Goal: Task Accomplishment & Management: Complete application form

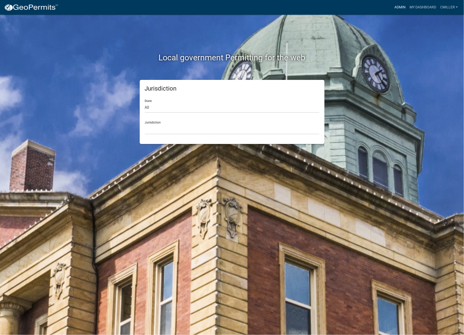
click at [395, 10] on link "Admin" at bounding box center [400, 8] width 15 height 10
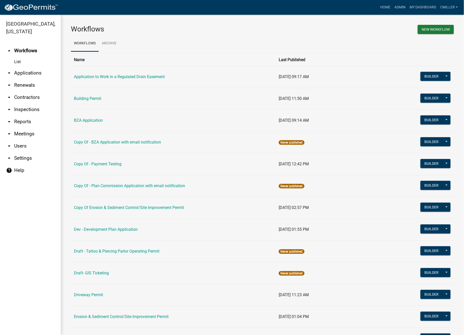
click at [13, 67] on link "arrow_drop_down Applications" at bounding box center [30, 73] width 61 height 12
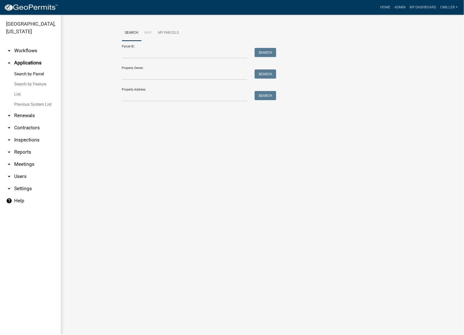
click at [16, 45] on link "arrow_drop_down Workflows" at bounding box center [30, 51] width 61 height 12
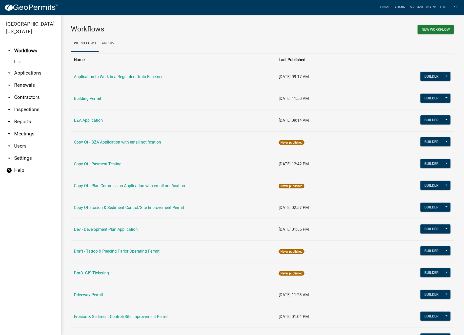
click at [77, 99] on link "Building Permit" at bounding box center [87, 98] width 27 height 5
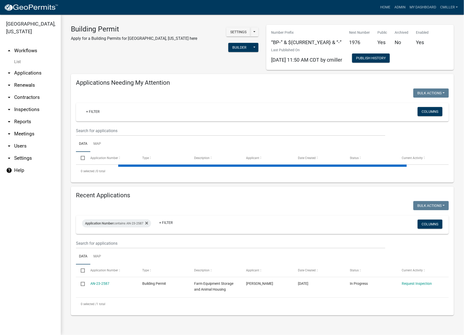
select select "3: 100"
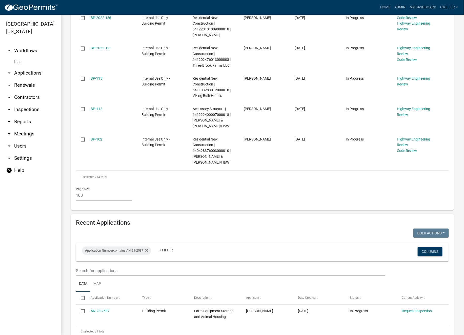
scroll to position [461, 0]
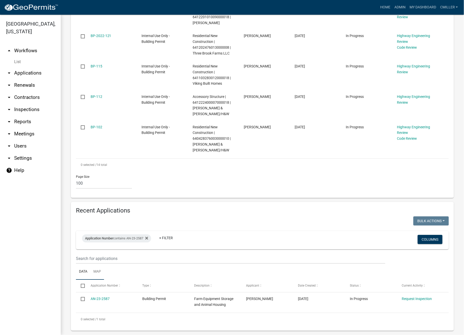
click at [99, 264] on link "Map" at bounding box center [97, 271] width 14 height 16
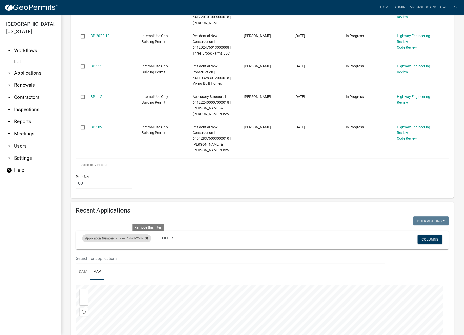
click at [148, 236] on icon at bounding box center [146, 238] width 3 height 4
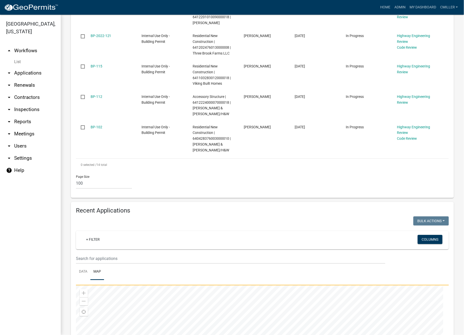
select select "3: 100"
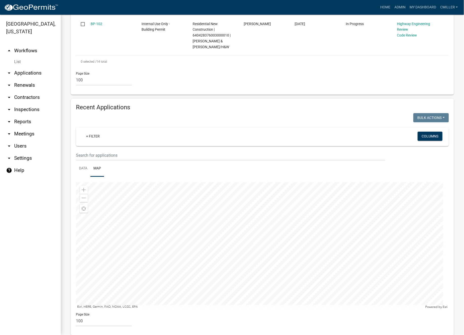
scroll to position [569, 0]
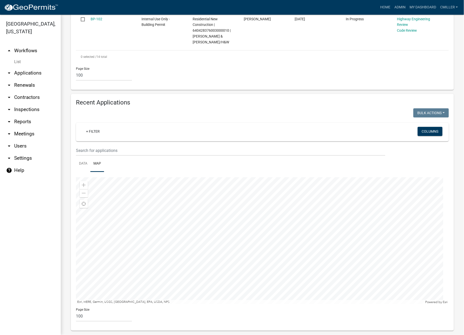
click at [255, 244] on div at bounding box center [262, 240] width 373 height 127
click at [90, 127] on link "+ Filter" at bounding box center [93, 131] width 22 height 9
click at [89, 257] on li "Parcel Id" at bounding box center [94, 257] width 46 height 12
click at [81, 136] on label "contains" at bounding box center [84, 135] width 15 height 4
click at [75, 136] on input "contains" at bounding box center [73, 135] width 3 height 3
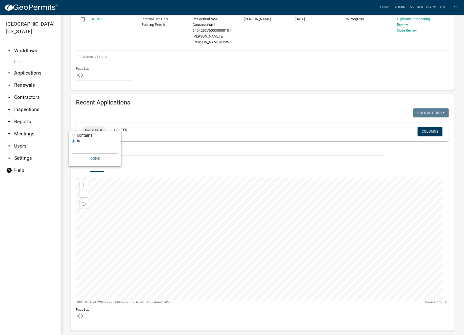
radio input "true"
click at [78, 146] on input "text" at bounding box center [95, 143] width 46 height 10
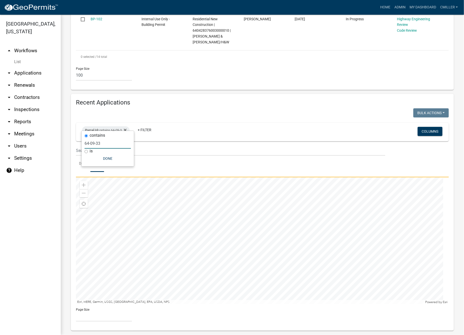
scroll to position [548, 0]
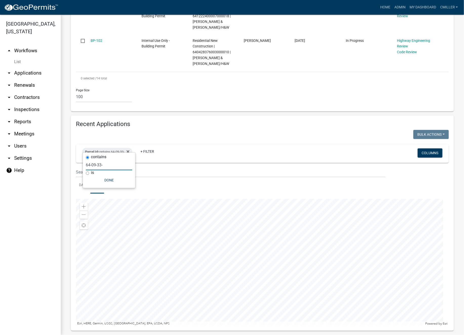
type input "64-09-33-"
click at [129, 150] on icon at bounding box center [128, 151] width 3 height 3
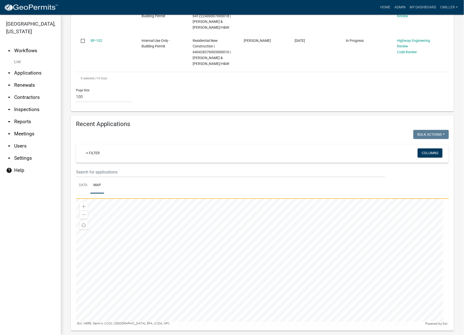
select select "3: 100"
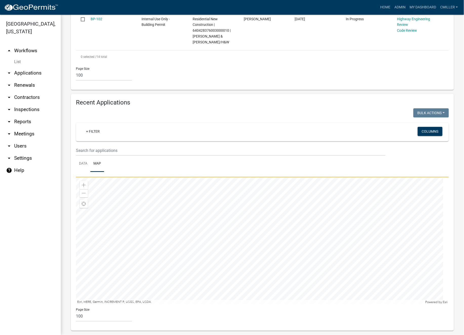
click at [347, 254] on div at bounding box center [262, 240] width 373 height 127
click at [257, 254] on div at bounding box center [262, 240] width 373 height 127
click at [255, 278] on div at bounding box center [262, 240] width 373 height 127
click at [79, 156] on link "Data" at bounding box center [83, 164] width 14 height 16
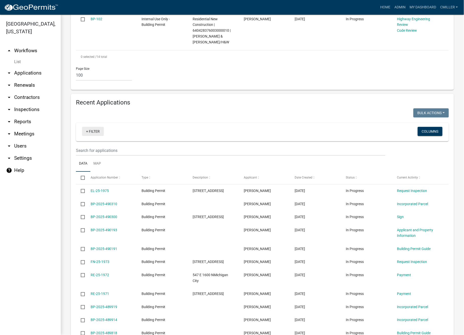
click at [97, 127] on link "+ Filter" at bounding box center [93, 131] width 22 height 9
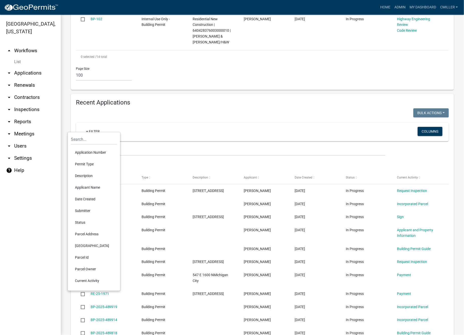
click at [84, 255] on li "Parcel Id" at bounding box center [94, 257] width 46 height 12
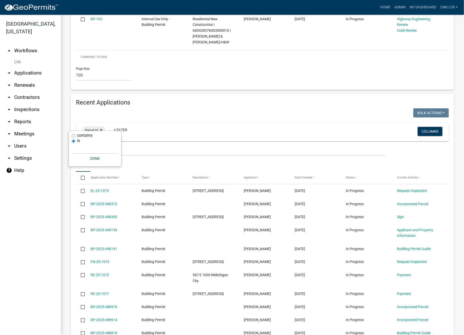
click at [80, 135] on label "contains" at bounding box center [84, 135] width 15 height 4
click at [82, 152] on input "text" at bounding box center [95, 148] width 46 height 10
click at [72, 134] on input "contains" at bounding box center [73, 135] width 3 height 3
radio input "true"
click at [80, 149] on div "is" at bounding box center [95, 150] width 46 height 5
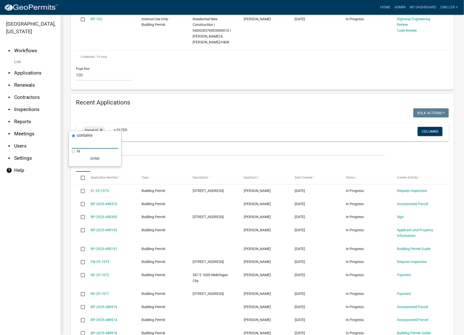
click at [82, 146] on input "text" at bounding box center [95, 143] width 46 height 10
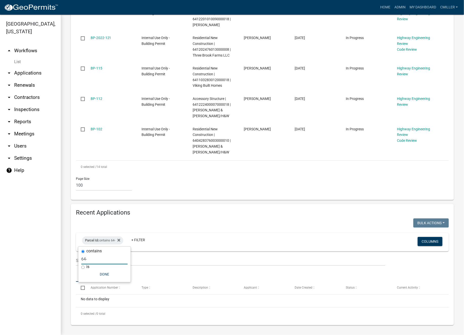
scroll to position [454, 0]
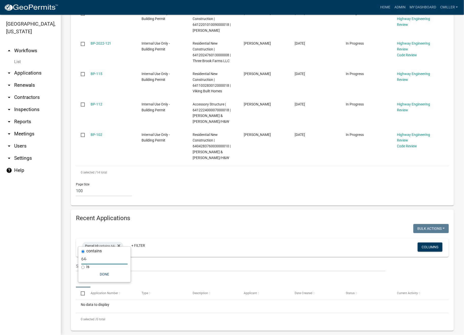
type input "64"
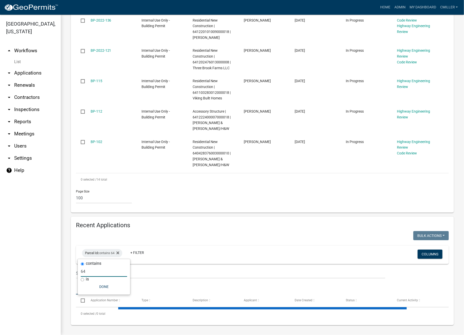
scroll to position [441, 0]
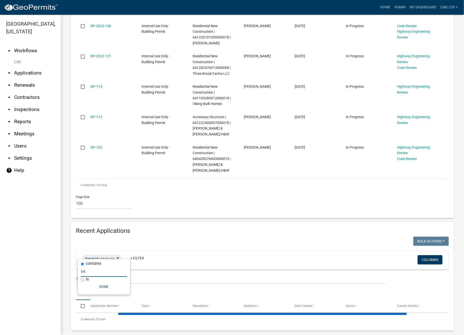
select select "3: 100"
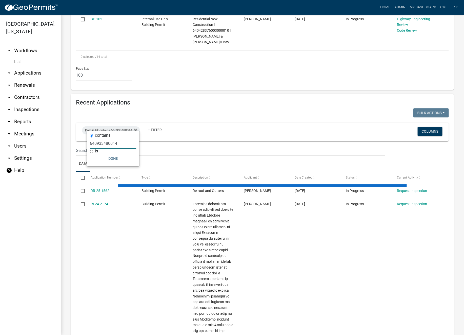
scroll to position [456, 0]
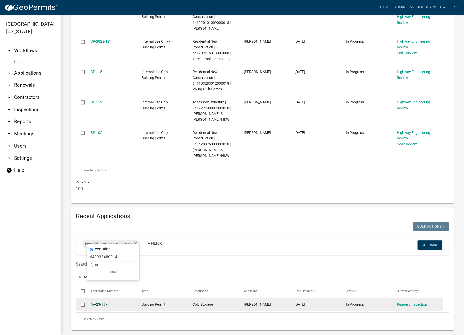
type input "640933480014"
click at [100, 302] on link "AA-23-997" at bounding box center [99, 304] width 17 height 4
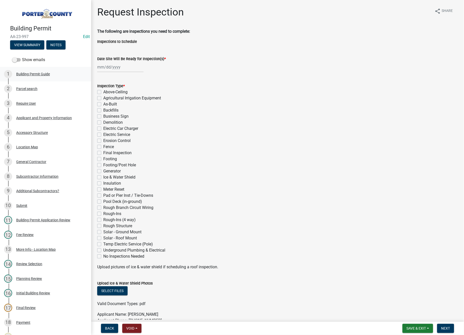
click at [45, 75] on div "1 Building Permit Guide" at bounding box center [43, 74] width 79 height 8
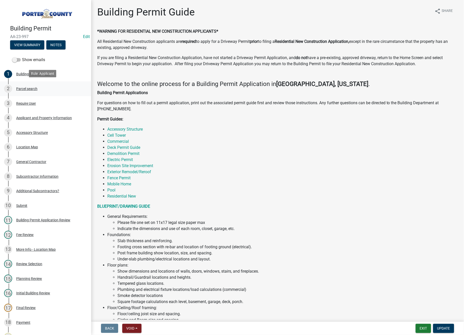
click at [42, 91] on div "2 Parcel search" at bounding box center [43, 89] width 79 height 8
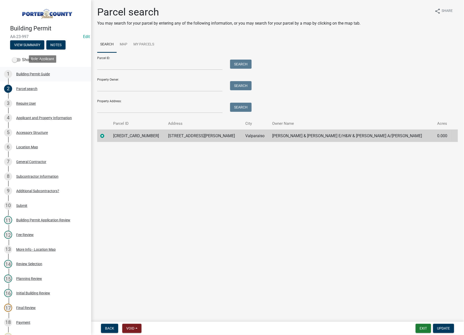
click at [26, 73] on div "Building Permit Guide" at bounding box center [33, 74] width 34 height 4
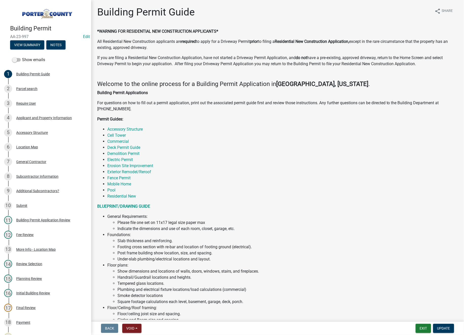
scroll to position [137, 0]
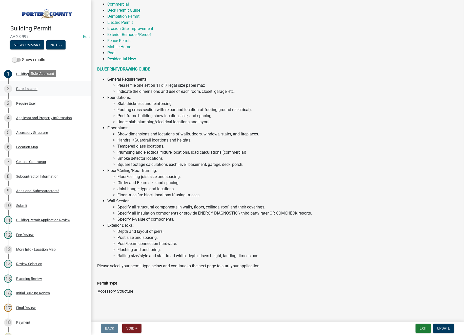
click at [24, 88] on div "Parcel search" at bounding box center [26, 89] width 21 height 4
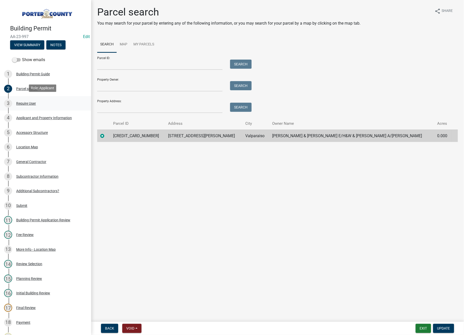
click at [24, 103] on div "Require User" at bounding box center [26, 104] width 20 height 4
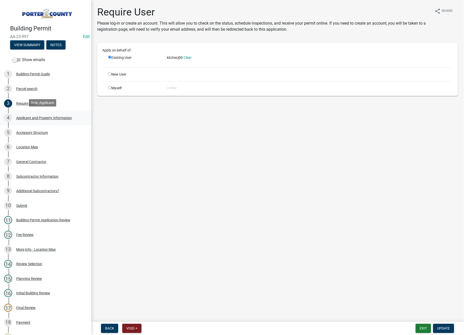
click at [22, 118] on div "Applicant and Property Information" at bounding box center [44, 118] width 56 height 4
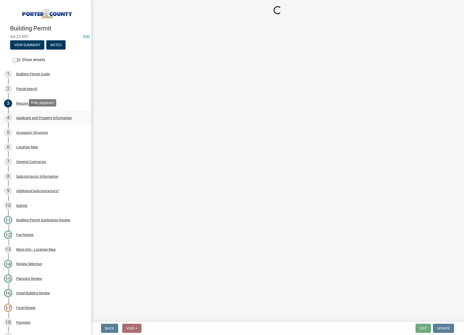
select select "6f5aa9ae-62ac-41bd-979a-9c71eae504cc"
select select "ea6751d4-6bf7-4a16-89ee-f7801ab82aa1"
select select "e2d1b1d7-ccc9-456b-9e96-e16306515997"
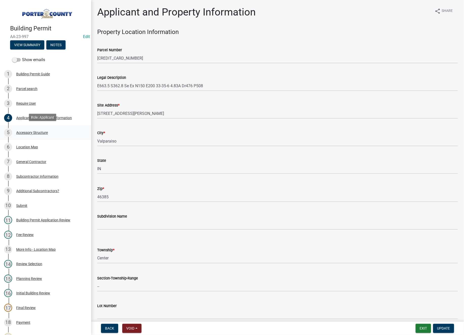
click at [25, 132] on div "Accessory Structure" at bounding box center [32, 133] width 32 height 4
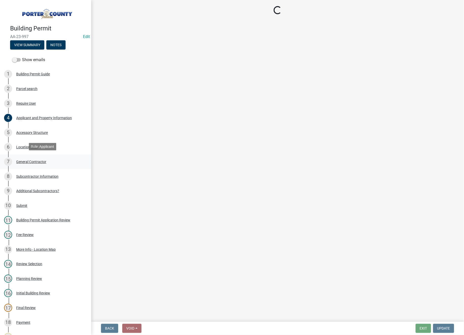
select select "de31ad38-eab4-417a-a8ac-eccf8406b967"
select select "968dc824-c675-4889-9261-eecf15873776"
select select "3cff20c0-3f0c-46d5-8ea1-4d56f0396f42"
select select "d63a0ebc-b44d-481d-ab70-ec75eba29316"
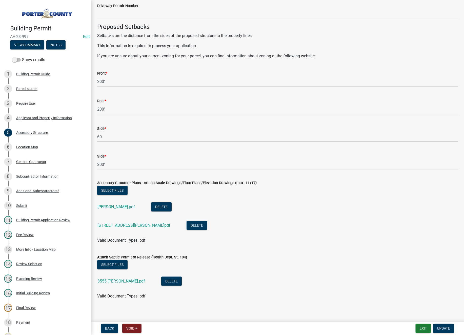
scroll to position [809, 0]
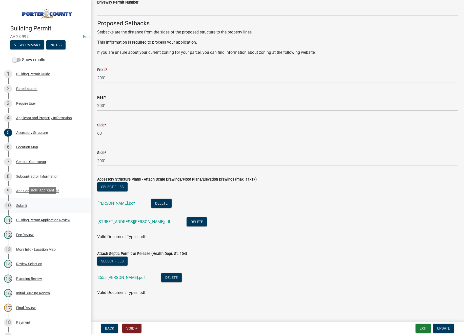
click at [20, 199] on link "10 Submit" at bounding box center [45, 205] width 91 height 15
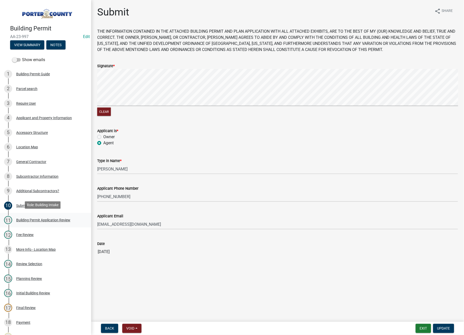
click at [32, 222] on div "11 Building Permit Application Review" at bounding box center [43, 220] width 79 height 8
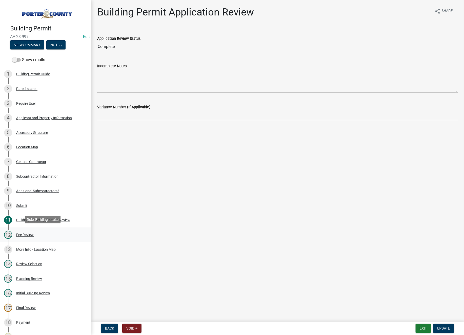
click at [29, 233] on div "Fee Review" at bounding box center [24, 235] width 17 height 4
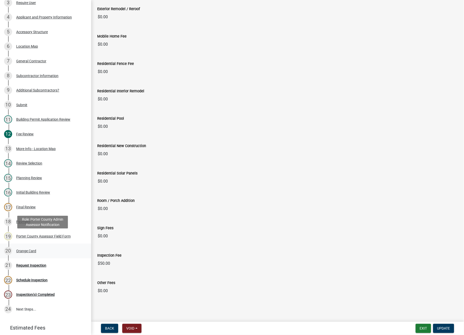
scroll to position [101, 0]
click at [42, 146] on div "More Info - Location Map" at bounding box center [36, 148] width 40 height 4
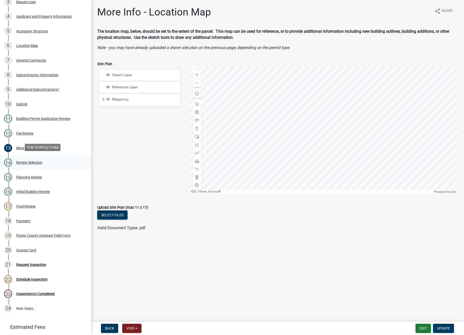
click at [32, 161] on div "Review Selection" at bounding box center [29, 163] width 26 height 4
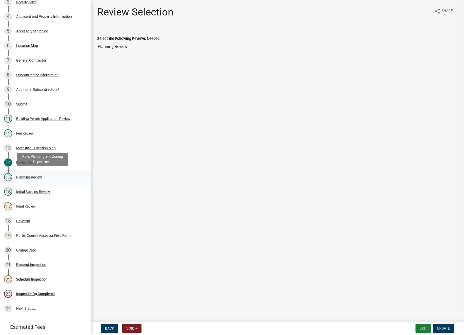
click at [28, 175] on div "Planning Review" at bounding box center [29, 177] width 26 height 4
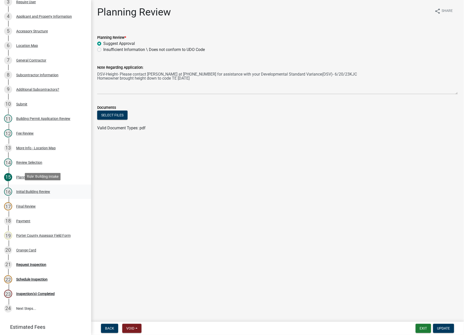
click at [27, 193] on div "16 Initial Building Review" at bounding box center [43, 191] width 79 height 8
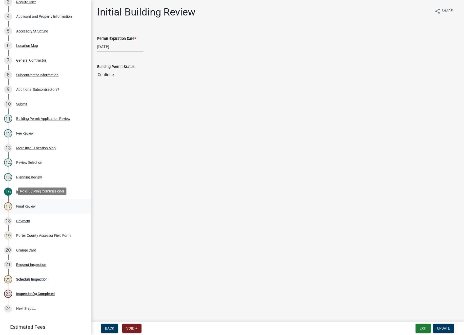
click at [31, 204] on div "Final Review" at bounding box center [26, 206] width 20 height 4
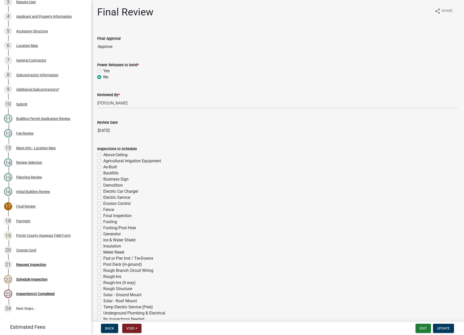
scroll to position [27, 0]
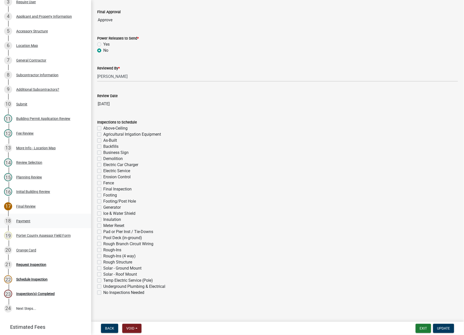
click at [16, 217] on div "18 Payment" at bounding box center [43, 221] width 79 height 8
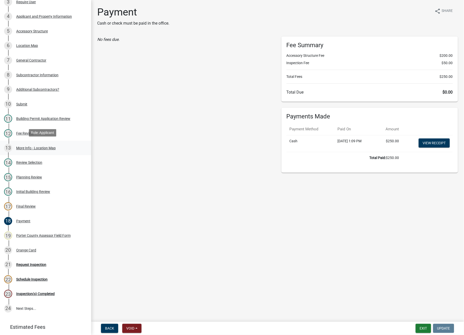
click at [25, 150] on div "13 More Info - Location Map" at bounding box center [43, 148] width 79 height 8
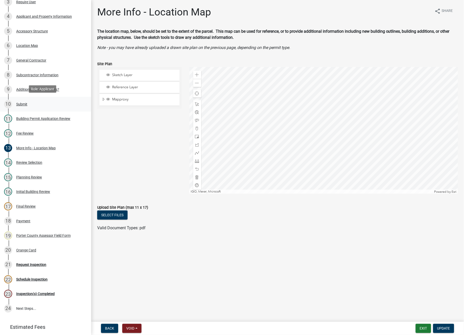
click at [23, 105] on div "10 Submit" at bounding box center [43, 104] width 79 height 8
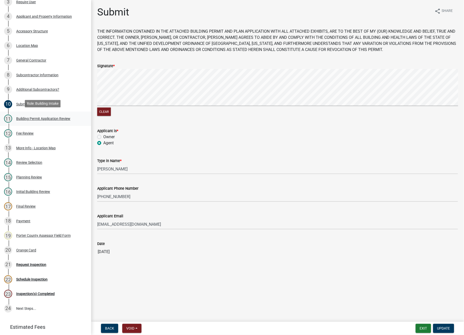
click at [29, 119] on div "Building Permit Application Review" at bounding box center [43, 119] width 54 height 4
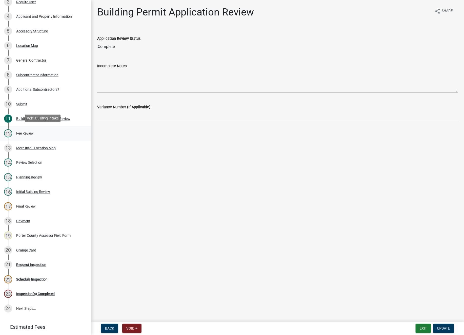
click at [28, 131] on div "Fee Review" at bounding box center [24, 133] width 17 height 4
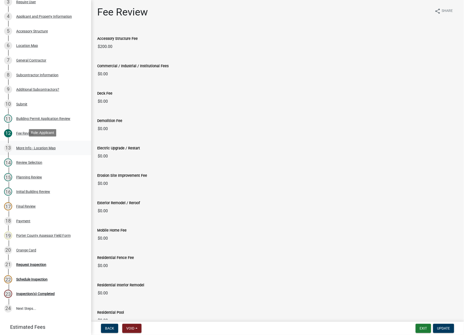
click at [33, 146] on div "More Info - Location Map" at bounding box center [36, 148] width 40 height 4
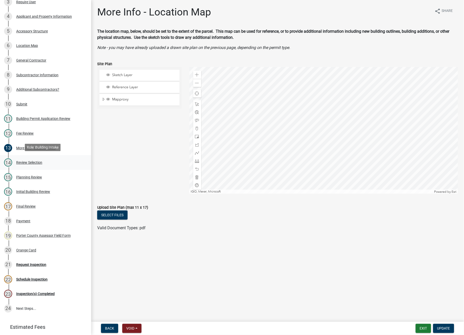
click at [28, 161] on div "Review Selection" at bounding box center [29, 163] width 26 height 4
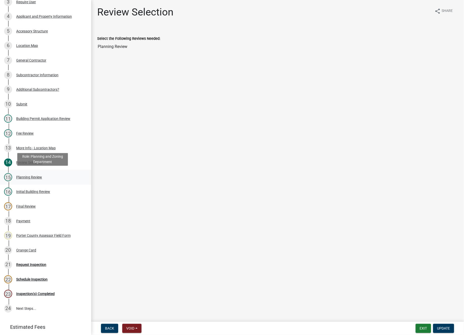
click at [27, 173] on div "15 Planning Review" at bounding box center [43, 177] width 79 height 8
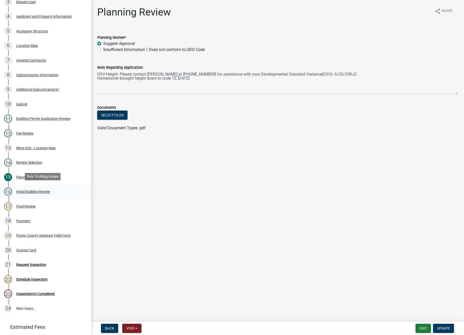
click at [30, 190] on div "Initial Building Review" at bounding box center [33, 192] width 34 height 4
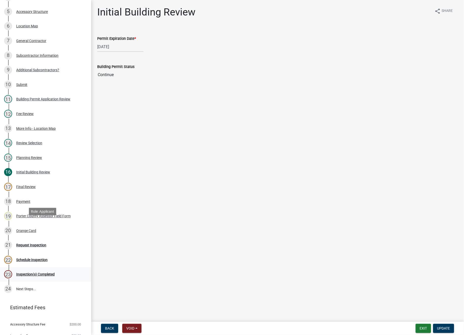
scroll to position [140, 0]
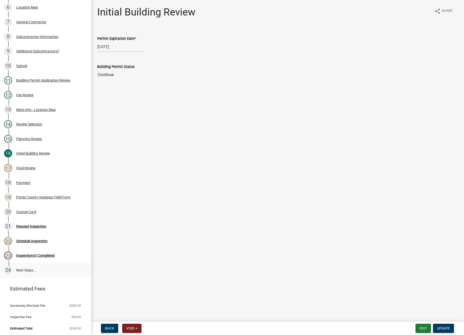
click at [24, 270] on link "24 Next Steps..." at bounding box center [45, 270] width 91 height 15
click at [26, 230] on link "21 Request Inspection" at bounding box center [45, 226] width 91 height 15
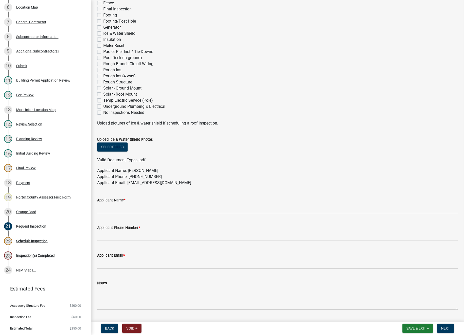
scroll to position [157, 0]
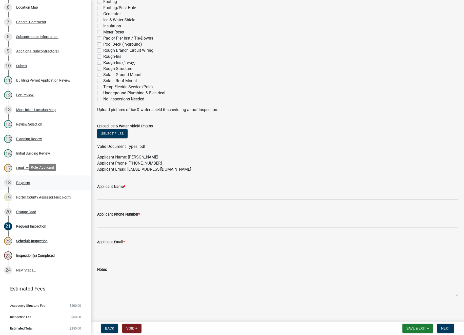
click at [27, 181] on div "Payment" at bounding box center [23, 183] width 14 height 4
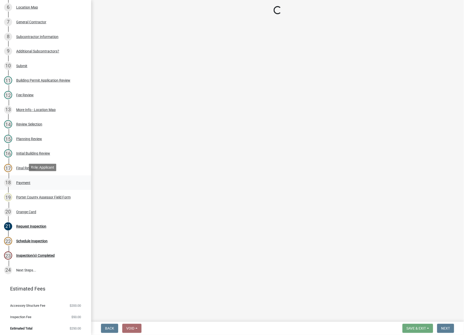
scroll to position [0, 0]
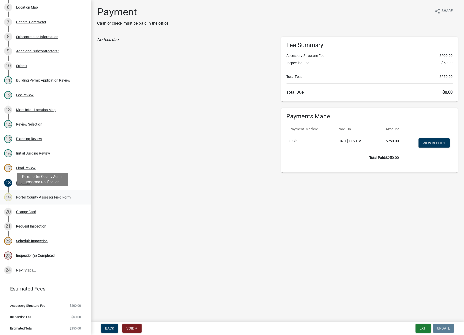
click at [33, 196] on div "Porter County Assessor Field Form" at bounding box center [43, 197] width 54 height 4
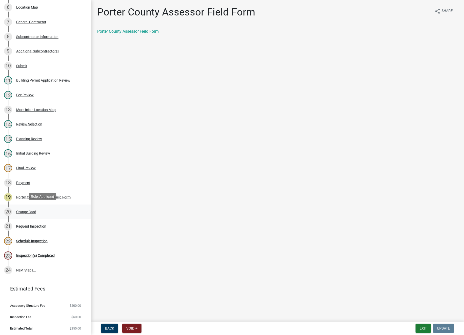
click at [27, 211] on div "Orange Card" at bounding box center [26, 212] width 20 height 4
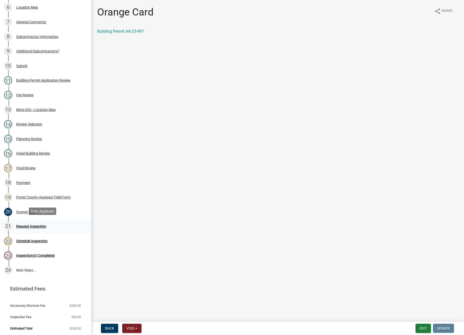
click at [29, 225] on div "Request Inspection" at bounding box center [31, 226] width 30 height 4
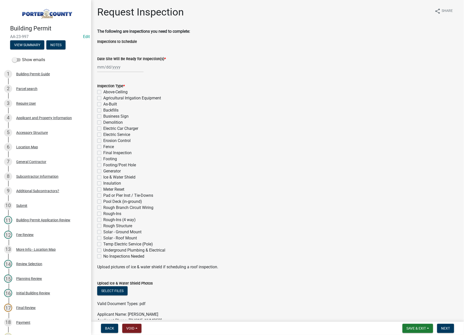
click at [436, 325] on form "Save & Exit Save Save & Exit Next" at bounding box center [429, 327] width 56 height 9
click at [429, 327] on button "Save & Exit" at bounding box center [418, 327] width 31 height 9
drag, startPoint x: 356, startPoint y: 332, endPoint x: 325, endPoint y: 330, distance: 31.0
click at [355, 332] on div "Back Void Withdraw Lock Expire Void Save & Exit Save Save & Exit Next" at bounding box center [277, 327] width 365 height 9
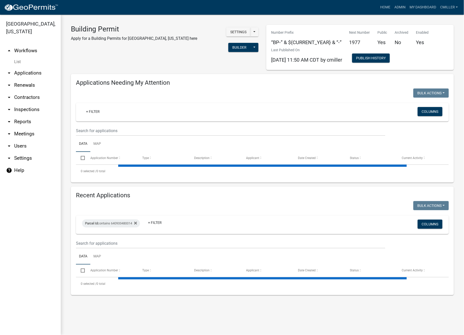
select select "3: 100"
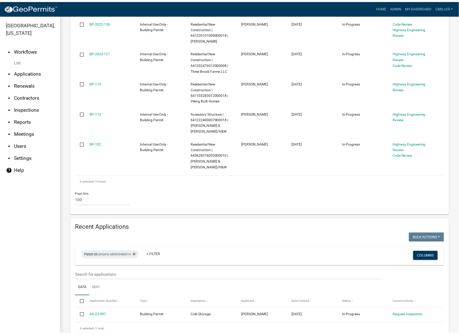
scroll to position [456, 0]
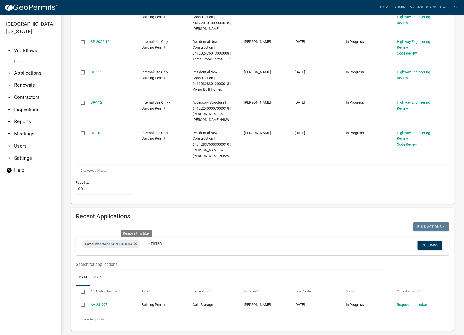
click at [137, 242] on icon at bounding box center [135, 244] width 3 height 4
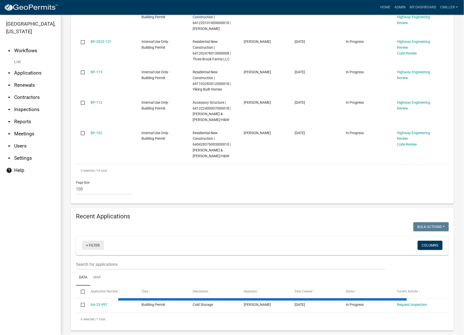
click at [96, 240] on link "+ Filter" at bounding box center [93, 244] width 22 height 9
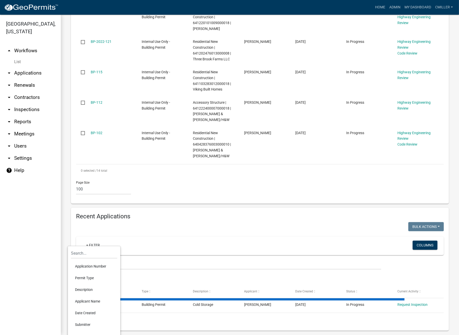
select select "3: 100"
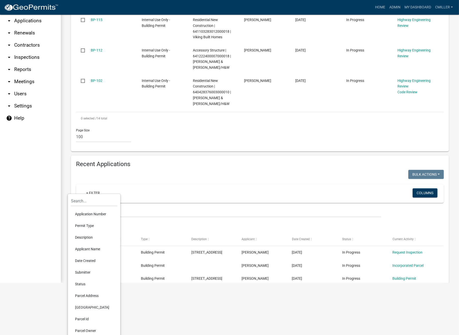
scroll to position [70, 0]
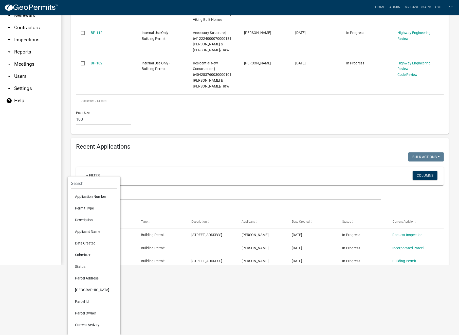
click at [86, 278] on li "Parcel Address" at bounding box center [94, 278] width 46 height 12
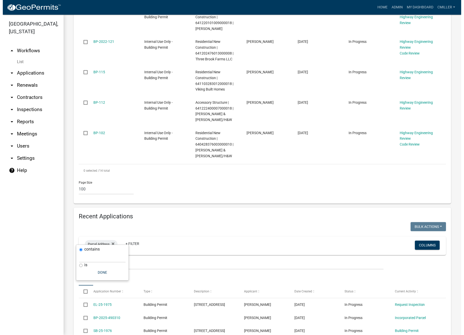
scroll to position [0, 0]
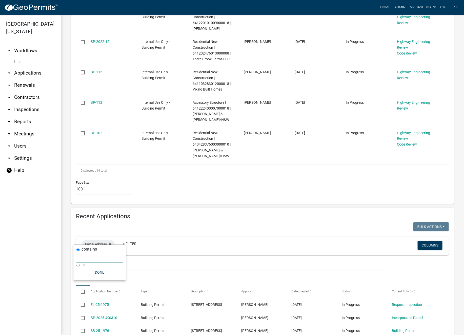
click at [100, 258] on input "text" at bounding box center [99, 257] width 46 height 10
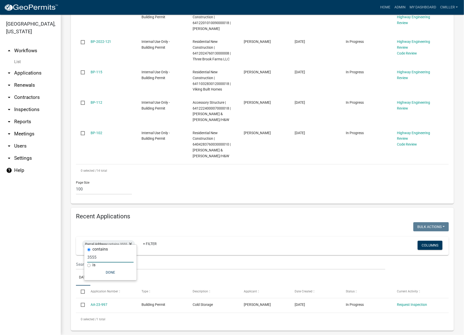
type input "3555"
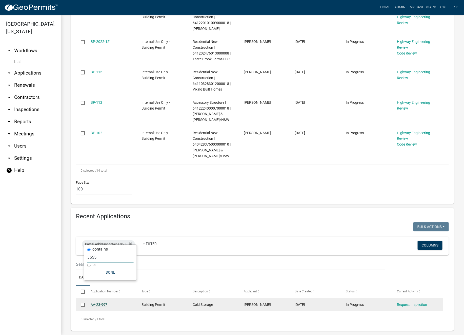
click at [106, 302] on link "AA-23-997" at bounding box center [99, 304] width 17 height 4
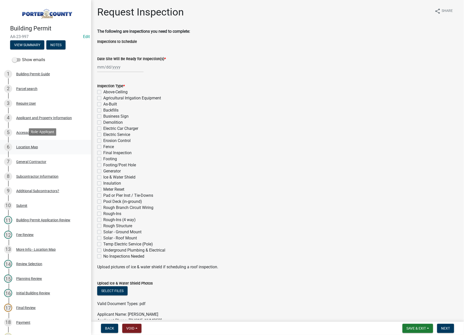
click at [30, 146] on div "Location Map" at bounding box center [27, 147] width 22 height 4
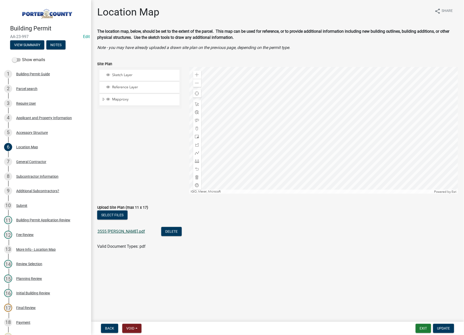
click at [106, 230] on link "3555 Boone.pdf" at bounding box center [122, 231] width 48 height 5
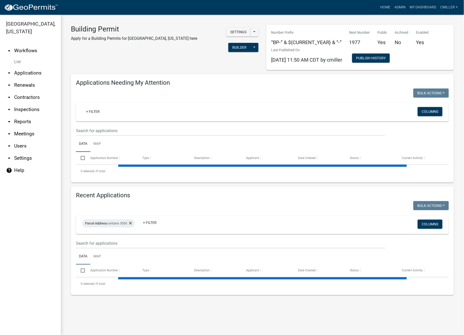
select select "3: 100"
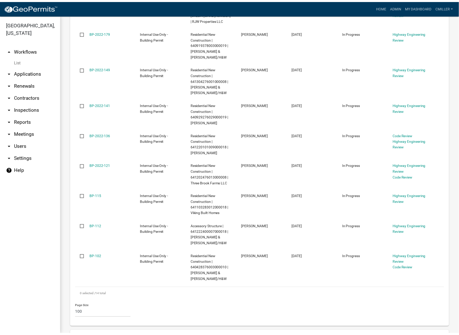
scroll to position [456, 0]
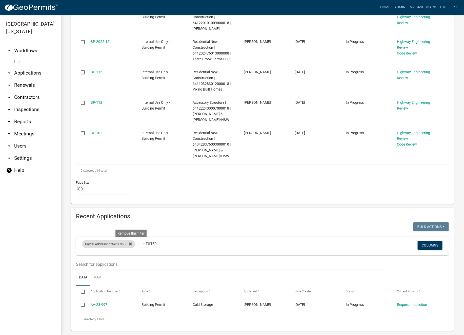
click at [132, 242] on icon at bounding box center [130, 244] width 3 height 4
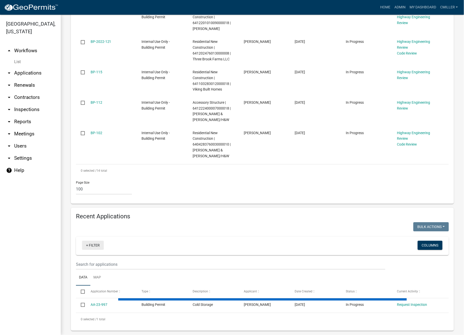
click at [84, 241] on link "+ Filter" at bounding box center [93, 244] width 22 height 9
select select "3: 100"
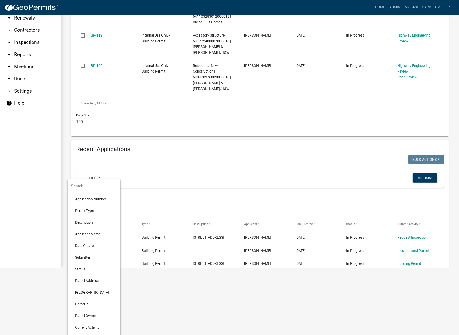
scroll to position [70, 0]
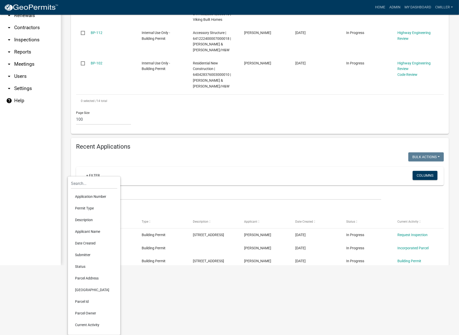
click at [92, 312] on li "Parcel Owner" at bounding box center [94, 313] width 46 height 12
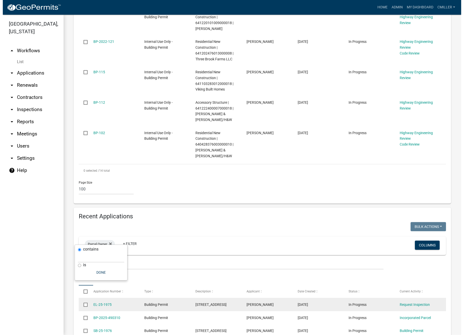
scroll to position [0, 0]
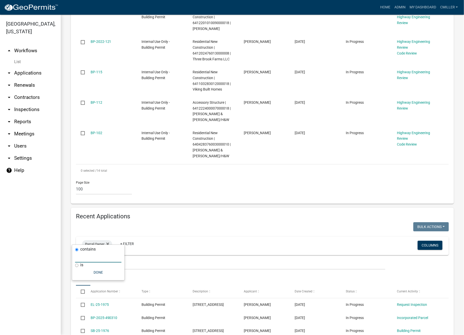
click at [105, 257] on input "text" at bounding box center [98, 257] width 46 height 10
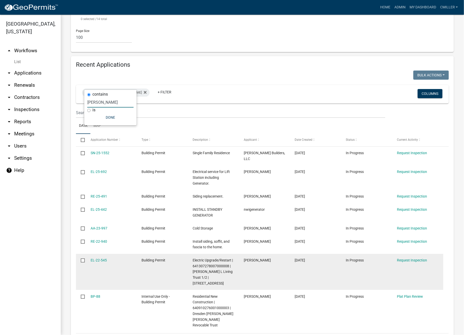
scroll to position [616, 0]
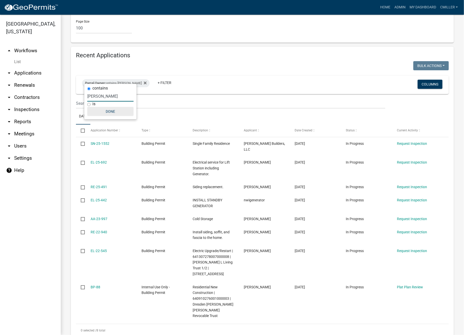
type input "woods"
click at [109, 108] on button "Done" at bounding box center [110, 111] width 46 height 9
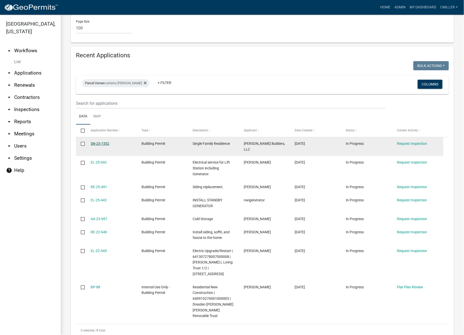
click at [105, 141] on link "SN-25-1552" at bounding box center [100, 143] width 19 height 4
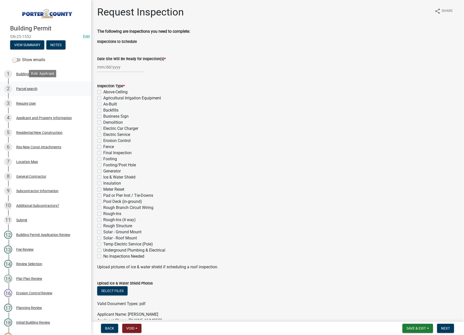
click at [26, 87] on div "Parcel search" at bounding box center [26, 89] width 21 height 4
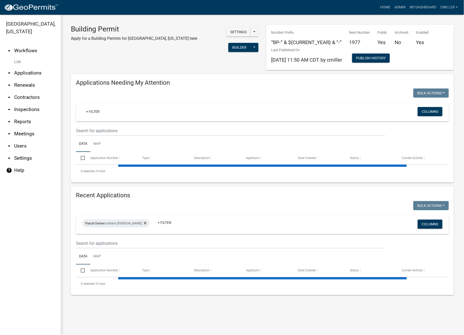
select select "3: 100"
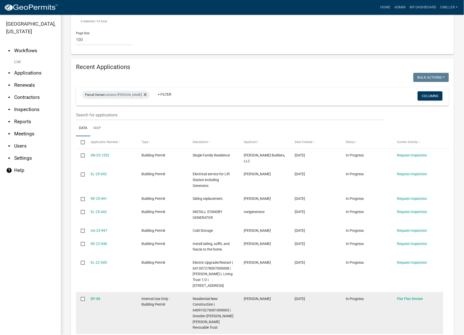
scroll to position [616, 0]
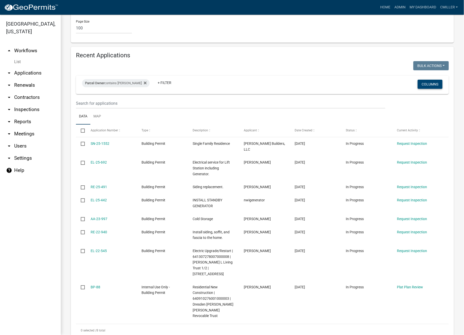
click at [425, 80] on button "Columns" at bounding box center [430, 84] width 25 height 9
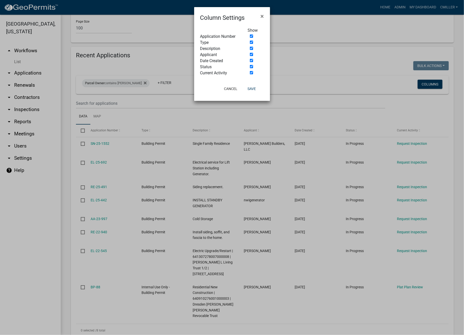
click at [255, 30] on div "Show" at bounding box center [256, 30] width 24 height 6
click at [261, 16] on span "×" at bounding box center [262, 16] width 3 height 7
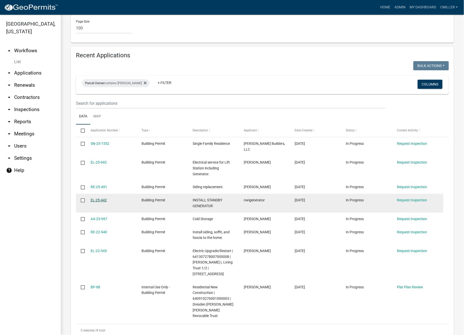
drag, startPoint x: 96, startPoint y: 186, endPoint x: 94, endPoint y: 189, distance: 3.4
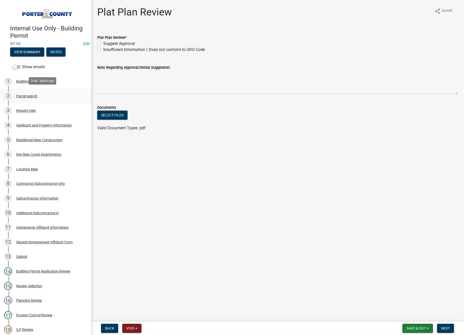
click at [27, 96] on div "Parcel search" at bounding box center [26, 96] width 21 height 4
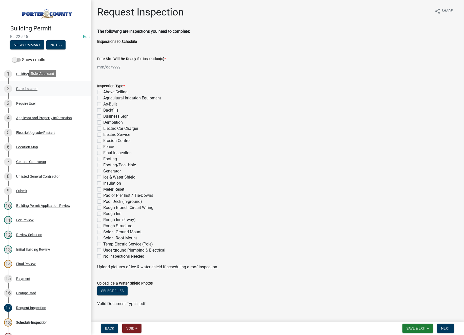
click at [11, 89] on div "2" at bounding box center [8, 89] width 8 height 8
click at [18, 87] on div "Parcel search" at bounding box center [26, 89] width 21 height 4
click at [24, 89] on div "Parcel search" at bounding box center [26, 89] width 21 height 4
click at [25, 87] on div "Parcel search" at bounding box center [26, 89] width 21 height 4
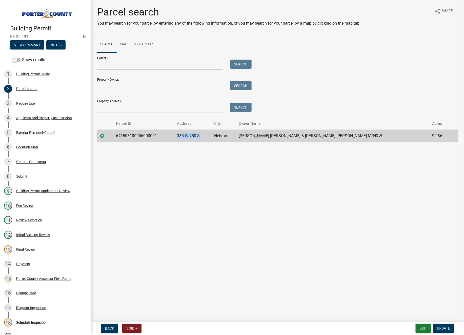
drag, startPoint x: 216, startPoint y: 135, endPoint x: 191, endPoint y: 134, distance: 24.1
click at [191, 134] on td "385 W 750 S" at bounding box center [192, 135] width 37 height 12
copy td "385 W 750 S"
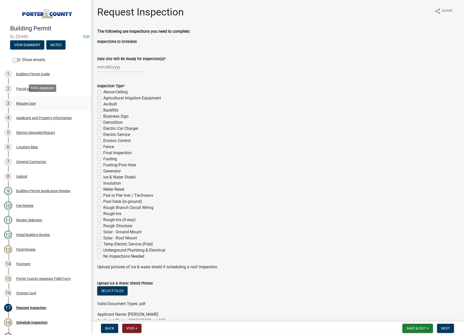
click at [27, 96] on link "3 Require User" at bounding box center [45, 103] width 91 height 15
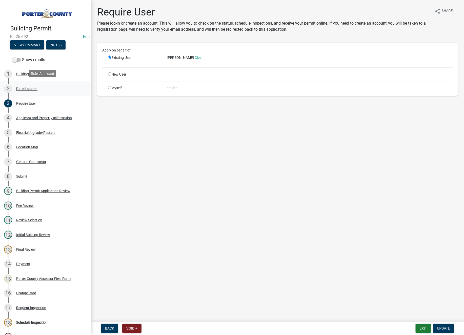
click at [26, 87] on div "Parcel search" at bounding box center [26, 89] width 21 height 4
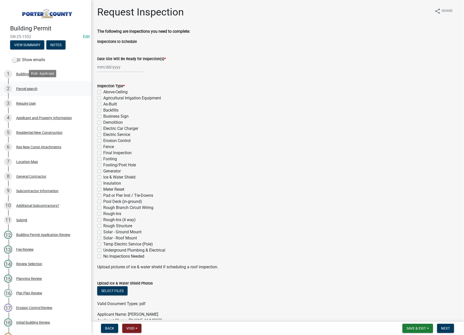
click at [22, 88] on div "Parcel search" at bounding box center [26, 89] width 21 height 4
